Goal: Task Accomplishment & Management: Manage account settings

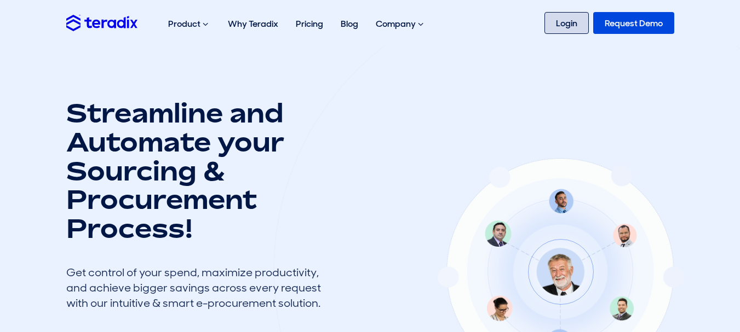
click at [568, 24] on link "Login" at bounding box center [566, 23] width 44 height 22
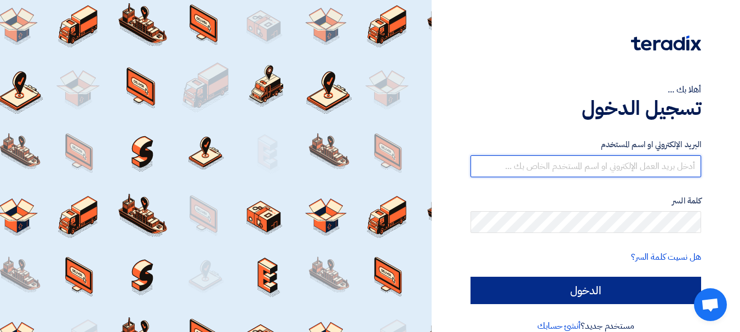
type input "sales@gecegy.com"
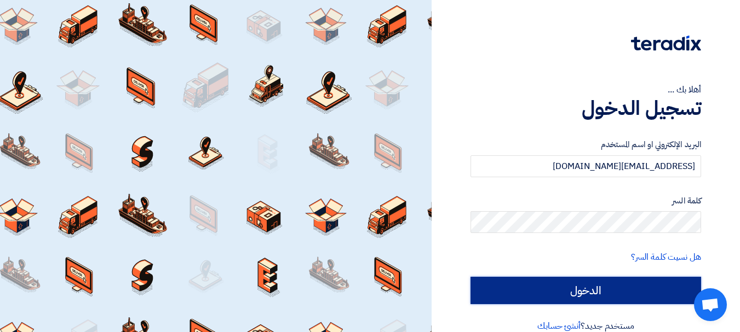
click at [501, 279] on input "الدخول" at bounding box center [585, 290] width 230 height 27
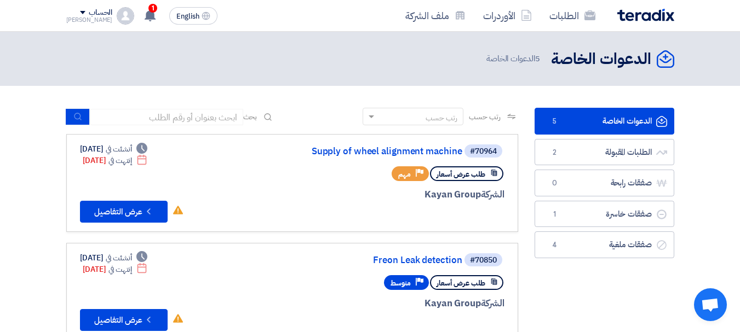
click at [572, 122] on link "الدعوات الخاصة الدعوات الخاصة 5" at bounding box center [604, 121] width 140 height 27
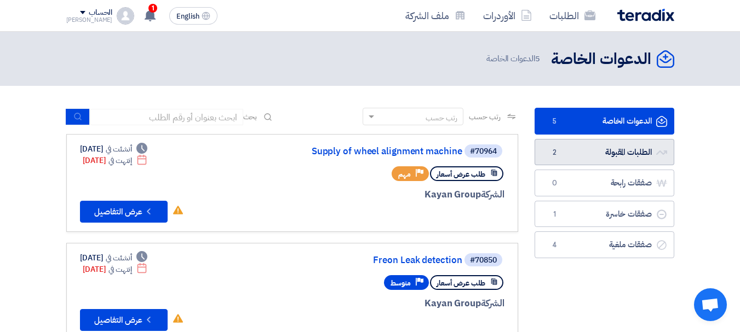
click at [580, 148] on link "الطلبات المقبولة الطلبات المقبولة 2" at bounding box center [604, 152] width 140 height 27
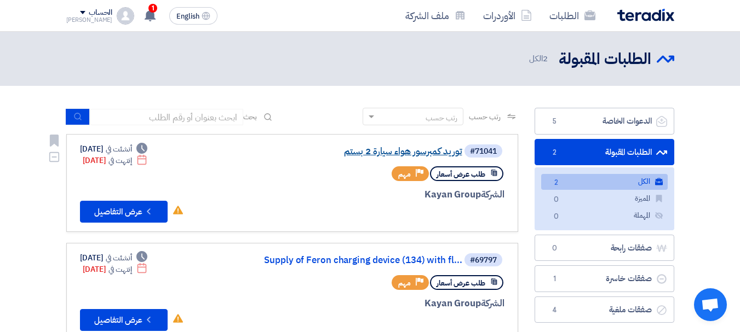
click at [399, 149] on link "توريد كمبرسور هواء سيارة 2 بستم" at bounding box center [352, 152] width 219 height 10
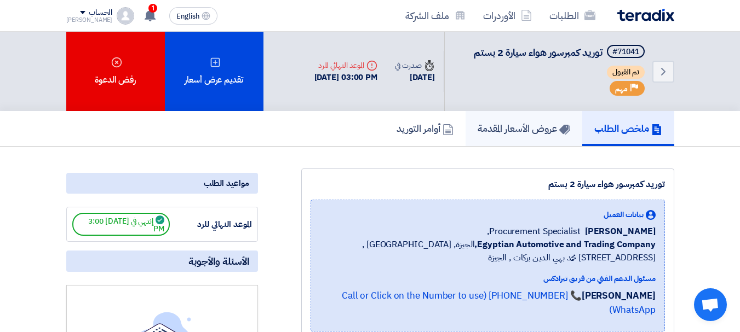
click at [477, 134] on h5 "عروض الأسعار المقدمة" at bounding box center [523, 128] width 93 height 13
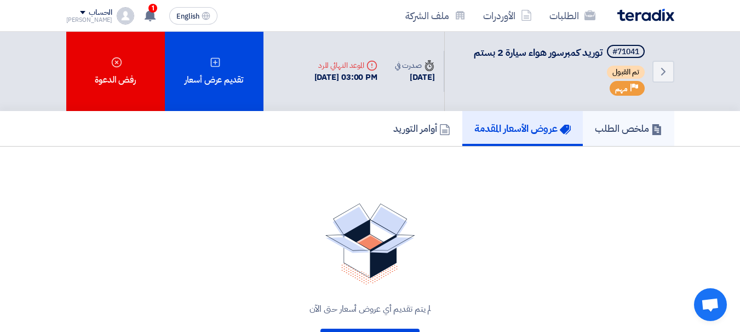
click at [603, 128] on h5 "ملخص الطلب" at bounding box center [628, 128] width 67 height 13
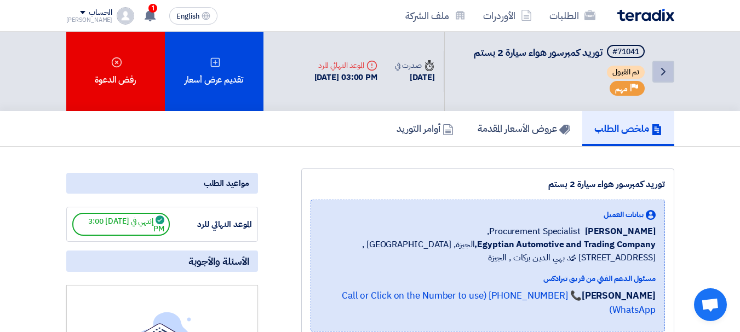
click at [666, 74] on icon "Back" at bounding box center [662, 71] width 13 height 13
